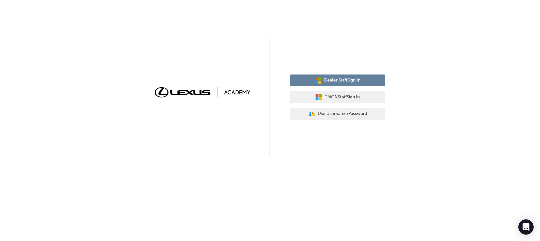
click at [268, 84] on span "Dealer Staff Sign In" at bounding box center [342, 80] width 36 height 7
